Goal: Browse casually

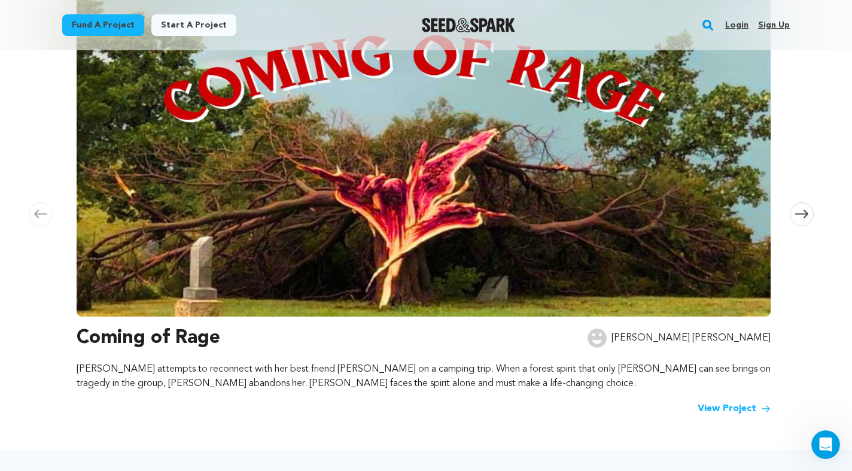
scroll to position [310, 0]
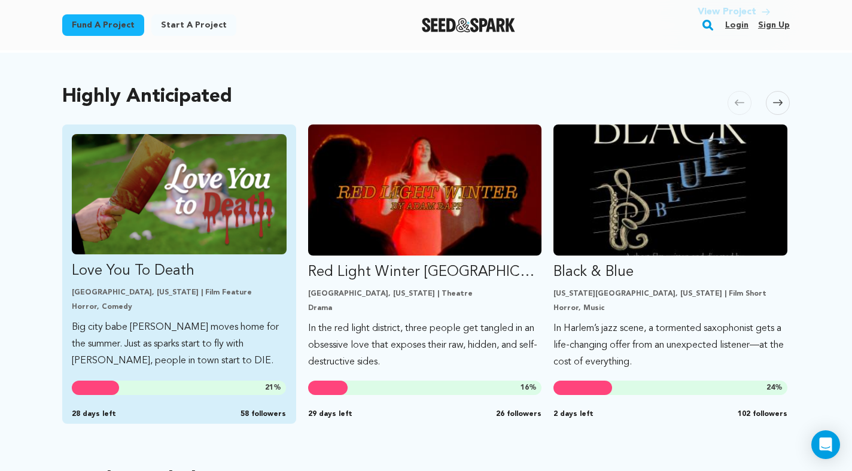
scroll to position [397, 0]
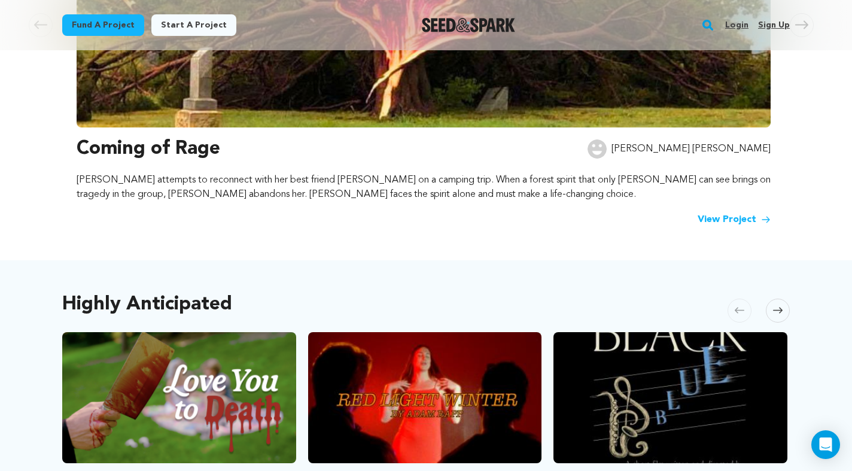
click at [782, 302] on span at bounding box center [778, 310] width 24 height 24
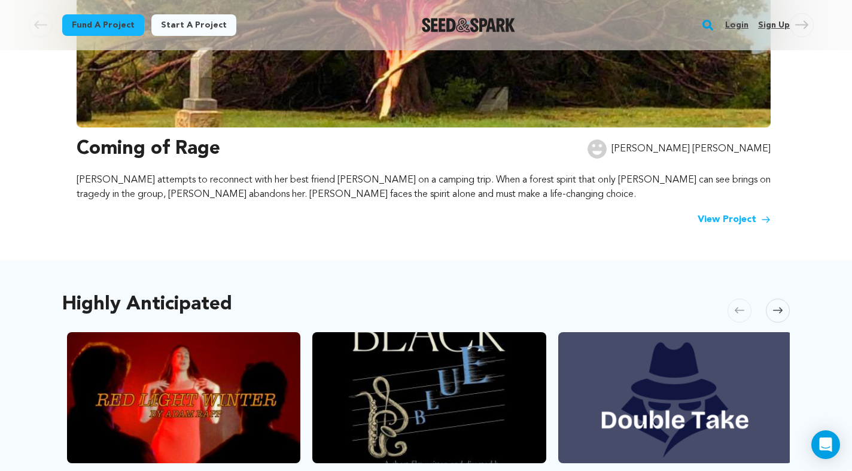
click at [782, 302] on span at bounding box center [778, 310] width 24 height 24
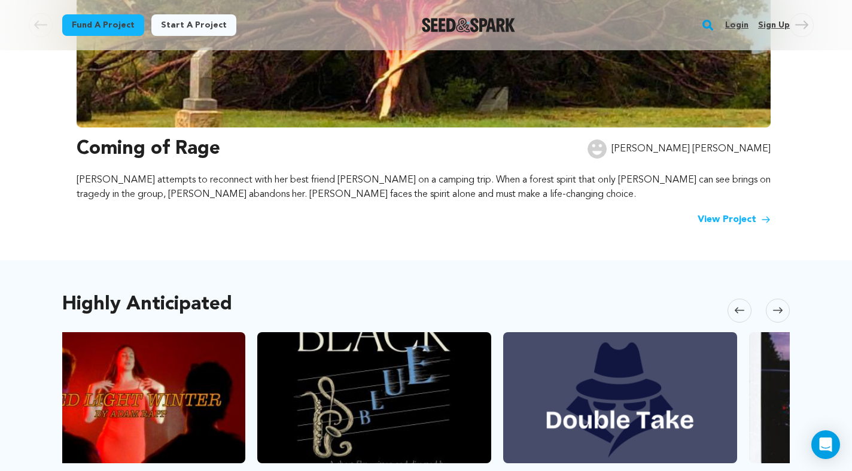
click at [782, 302] on span at bounding box center [778, 310] width 24 height 24
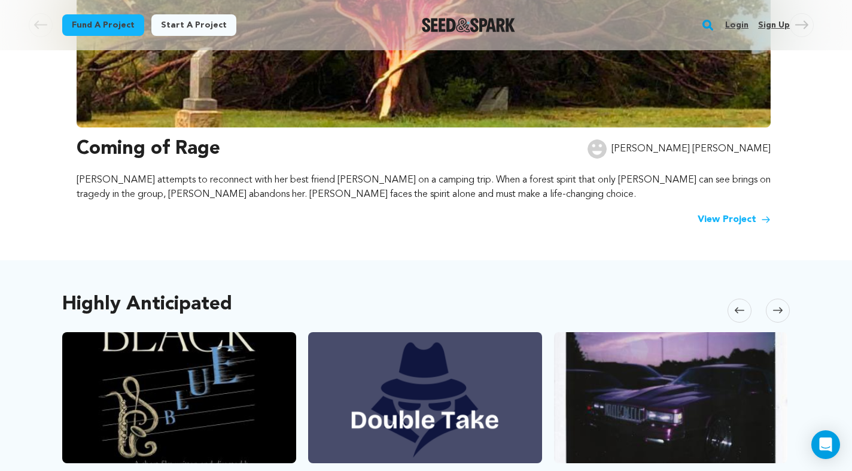
click at [782, 302] on span at bounding box center [778, 310] width 24 height 24
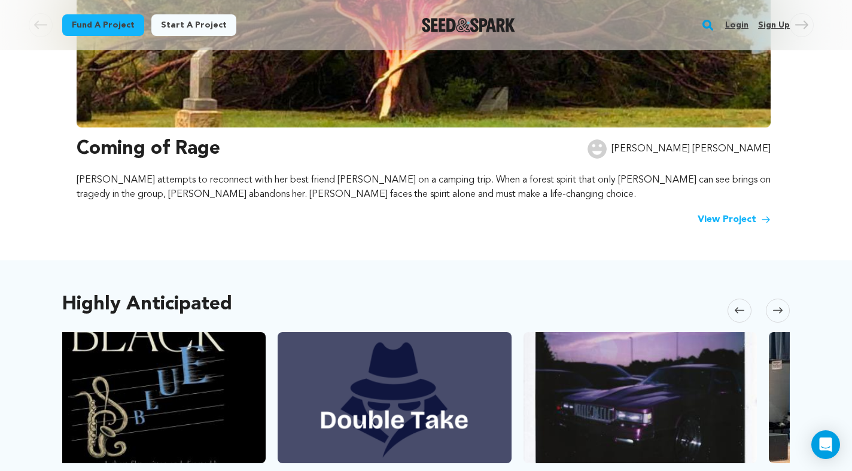
click at [782, 302] on span at bounding box center [778, 310] width 24 height 24
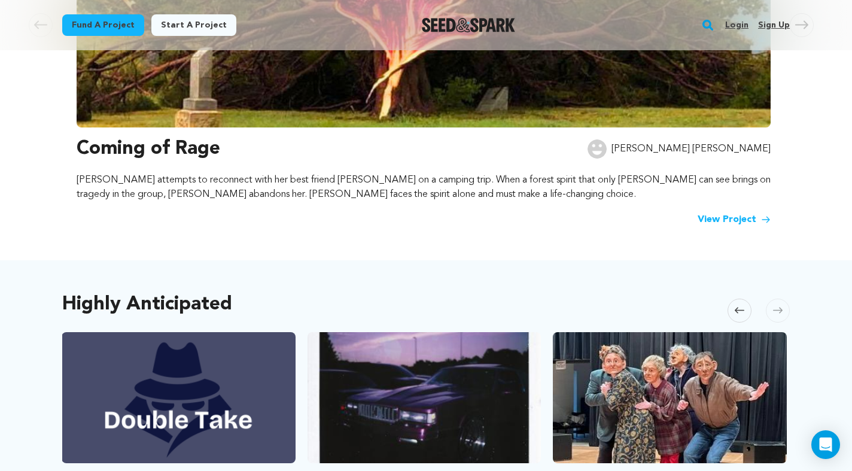
scroll to position [0, 751]
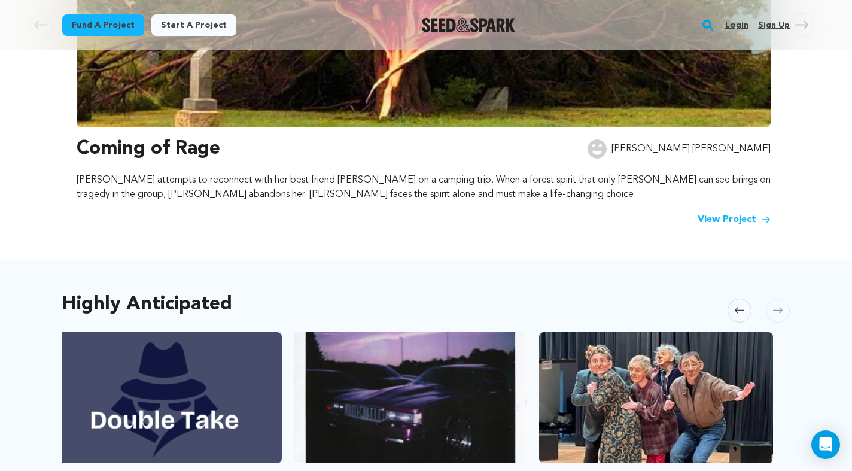
click at [782, 302] on span at bounding box center [778, 310] width 24 height 24
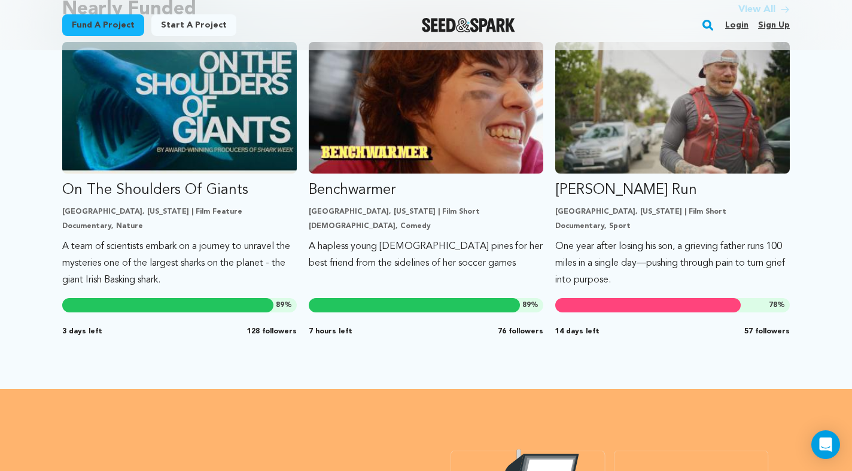
scroll to position [1073, 0]
